Goal: Navigation & Orientation: Find specific page/section

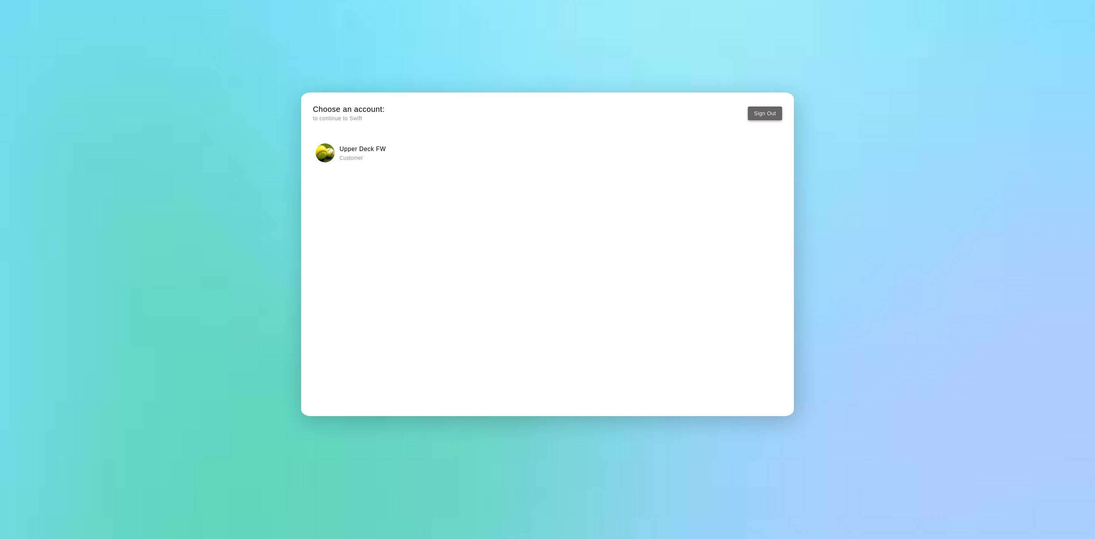
click at [773, 108] on button "Sign Out" at bounding box center [765, 113] width 34 height 14
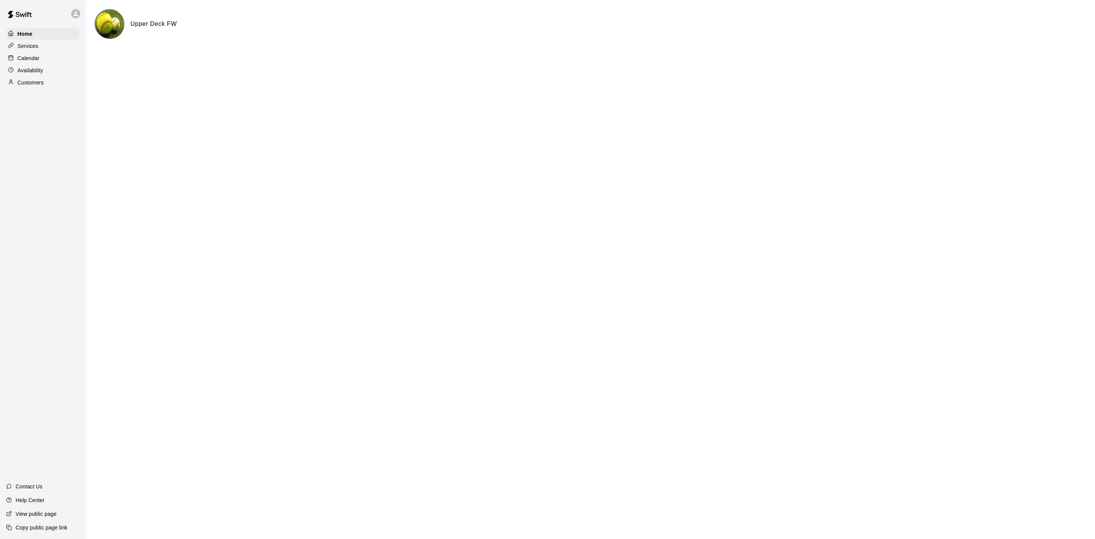
click at [38, 62] on p "Calendar" at bounding box center [28, 58] width 22 height 8
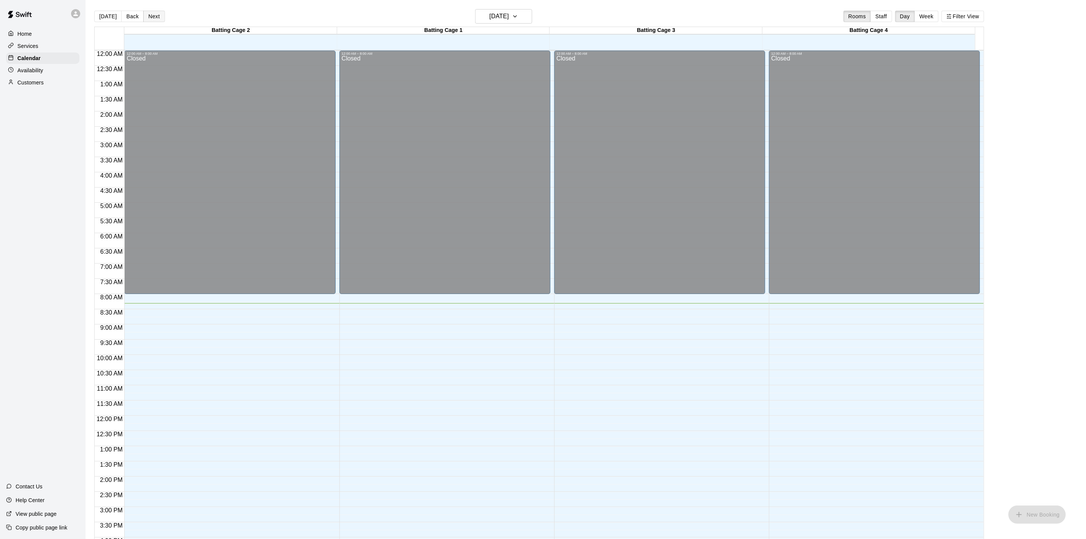
drag, startPoint x: 169, startPoint y: 18, endPoint x: 154, endPoint y: 21, distance: 14.7
click at [161, 20] on div "[DATE] Back [DATE][DATE] Rooms Staff Day Week Filter View" at bounding box center [539, 17] width 890 height 17
click at [151, 22] on button "Next" at bounding box center [153, 16] width 21 height 11
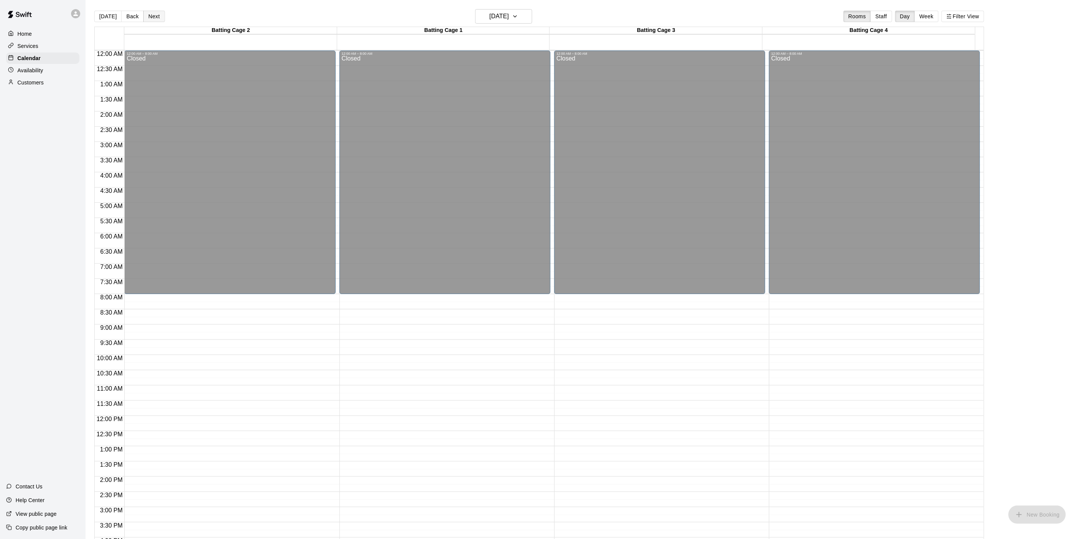
click at [151, 22] on button "Next" at bounding box center [153, 16] width 21 height 11
click at [151, 14] on button "Next" at bounding box center [153, 16] width 21 height 11
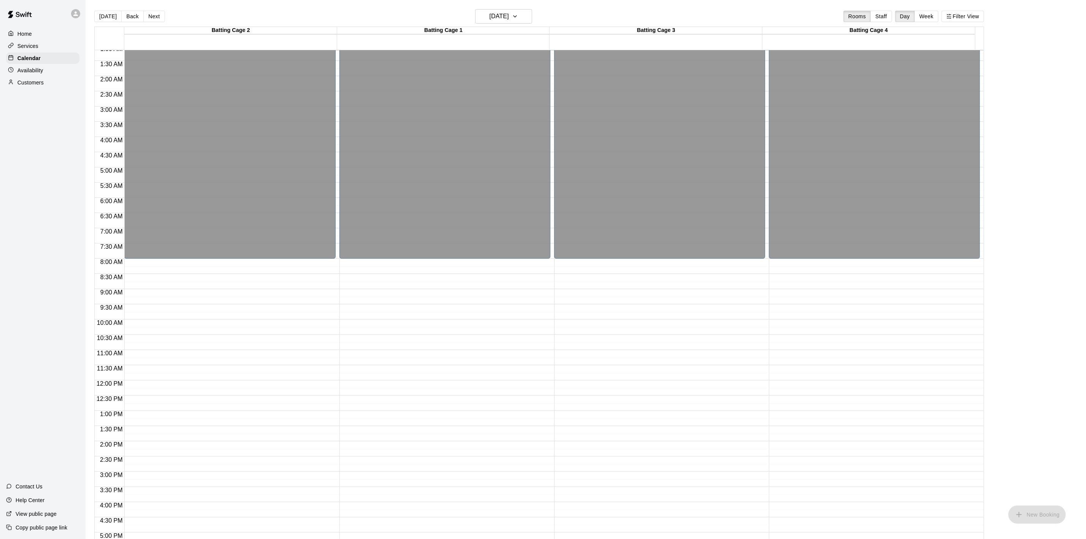
scroll to position [228, 0]
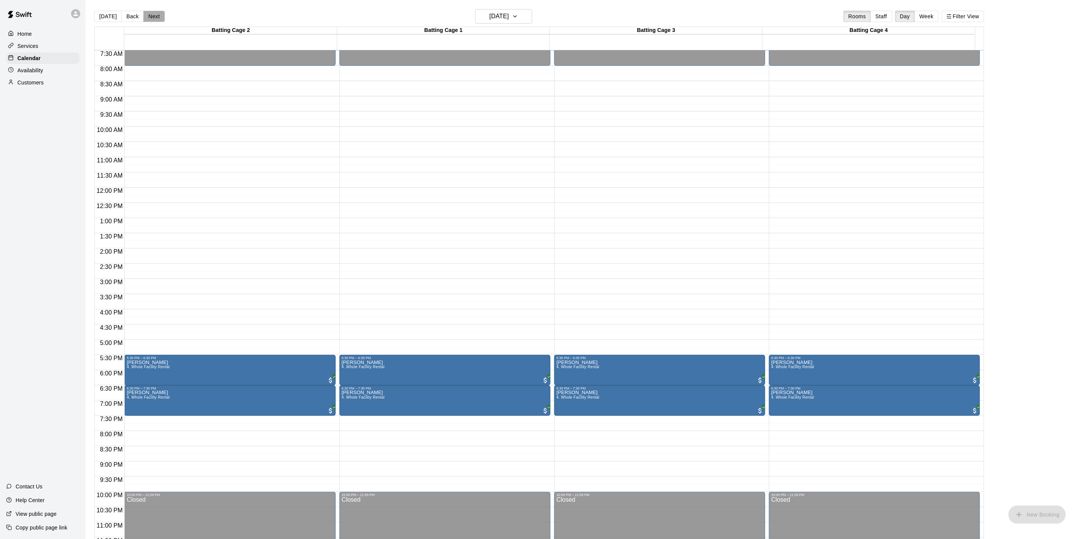
click at [152, 14] on button "Next" at bounding box center [153, 16] width 21 height 11
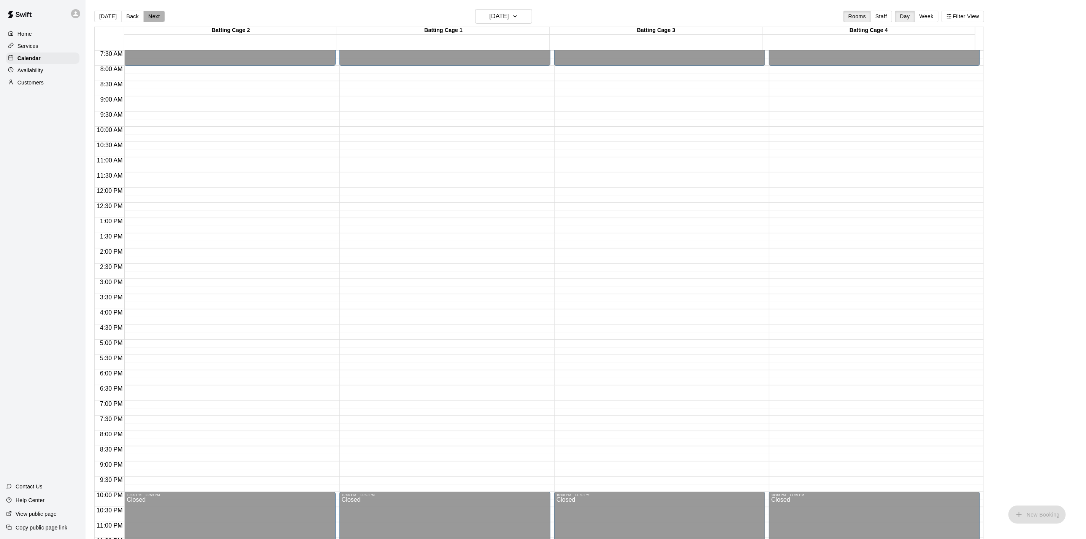
click at [152, 14] on button "Next" at bounding box center [153, 16] width 21 height 11
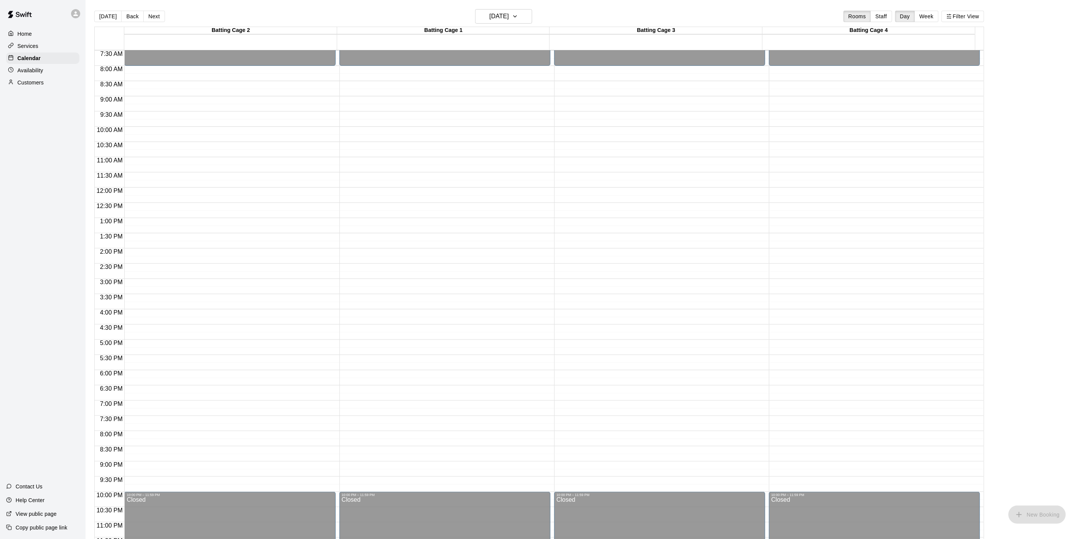
drag, startPoint x: 155, startPoint y: 20, endPoint x: 173, endPoint y: 36, distance: 24.2
click at [154, 21] on button "Next" at bounding box center [153, 16] width 21 height 11
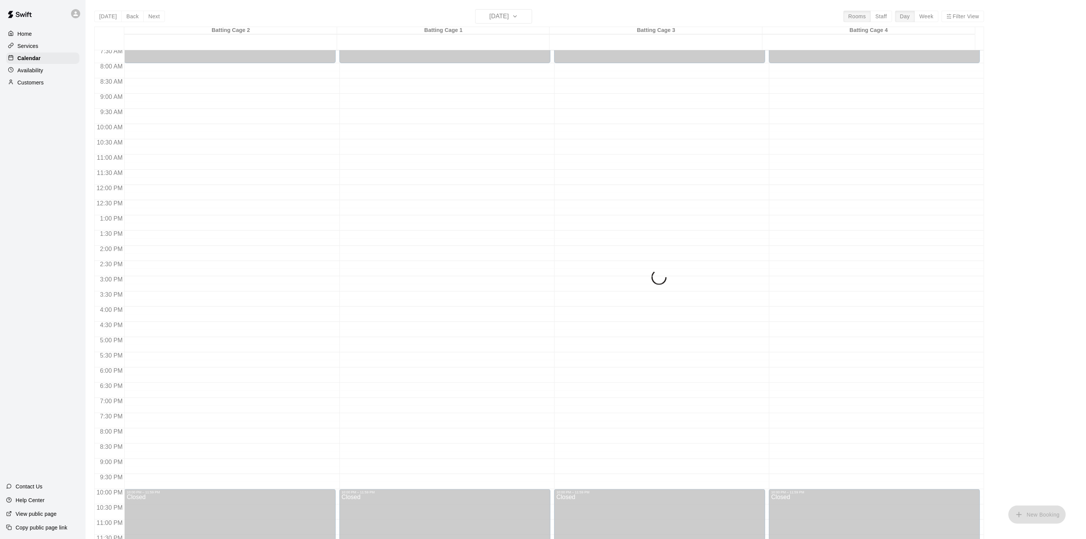
scroll to position [233, 0]
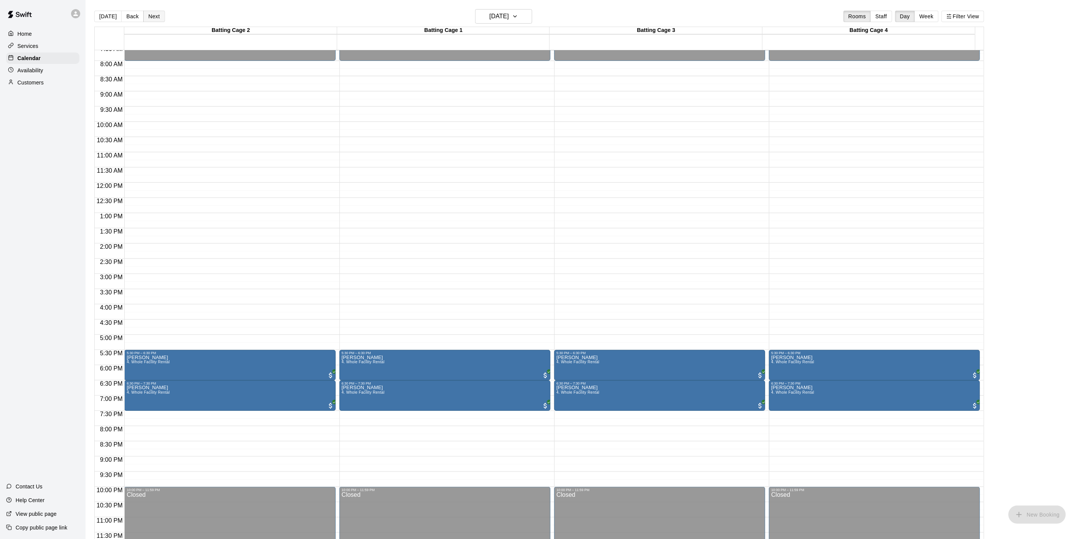
click at [149, 21] on button "Next" at bounding box center [153, 16] width 21 height 11
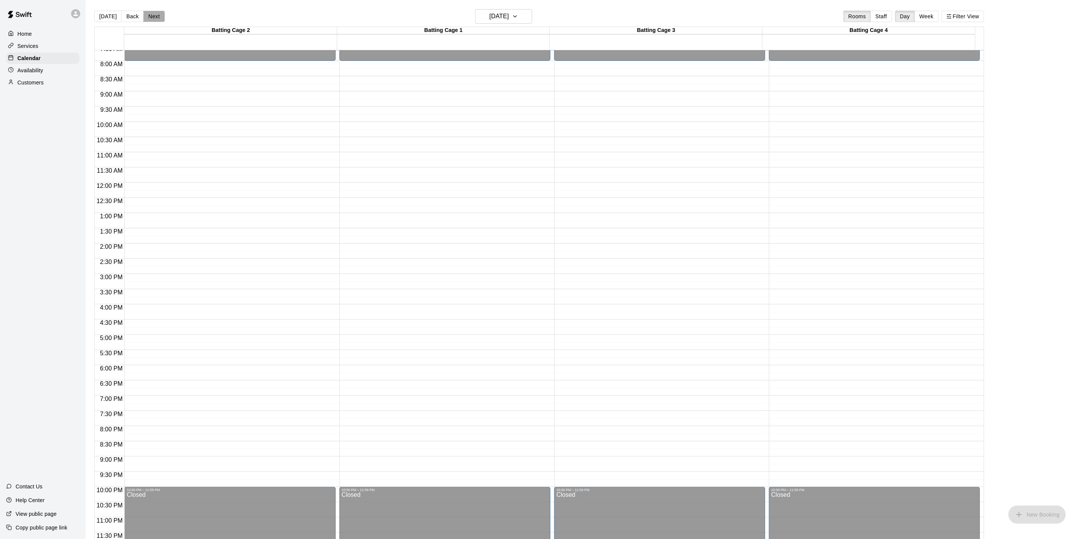
click at [149, 21] on button "Next" at bounding box center [153, 16] width 21 height 11
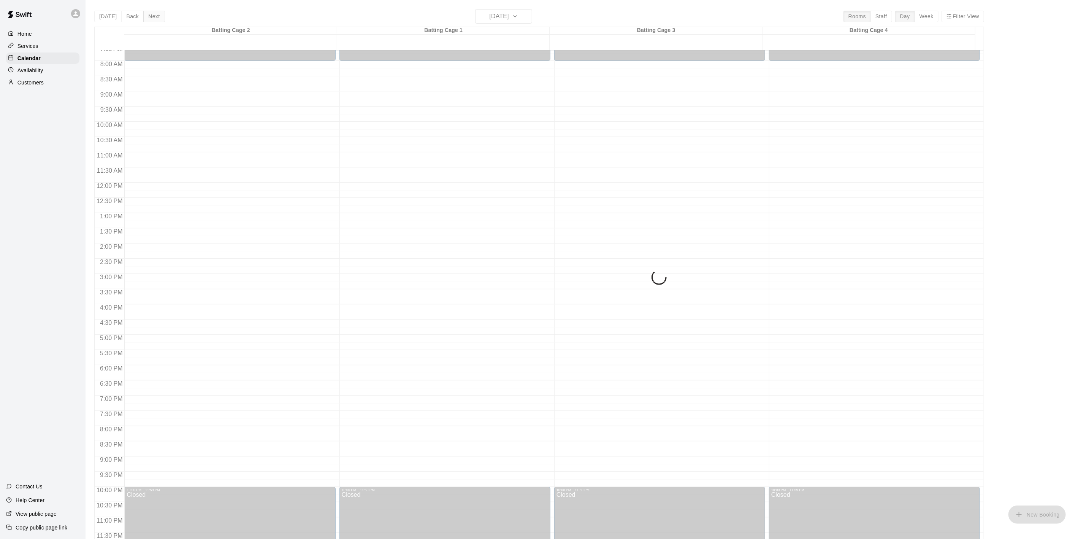
click at [149, 21] on button "Next" at bounding box center [153, 16] width 21 height 11
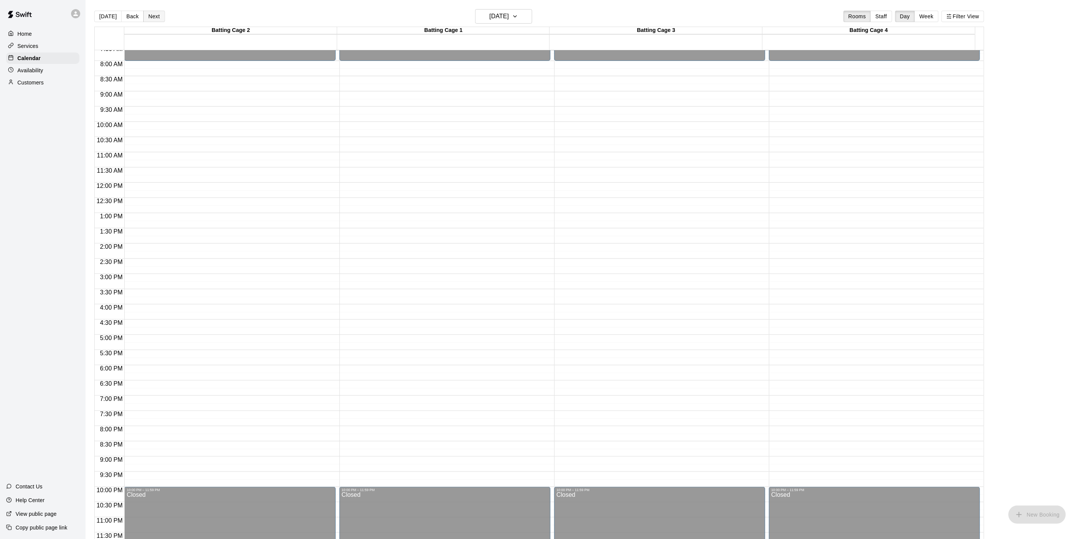
click at [149, 21] on button "Next" at bounding box center [153, 16] width 21 height 11
